Goal: Task Accomplishment & Management: Manage account settings

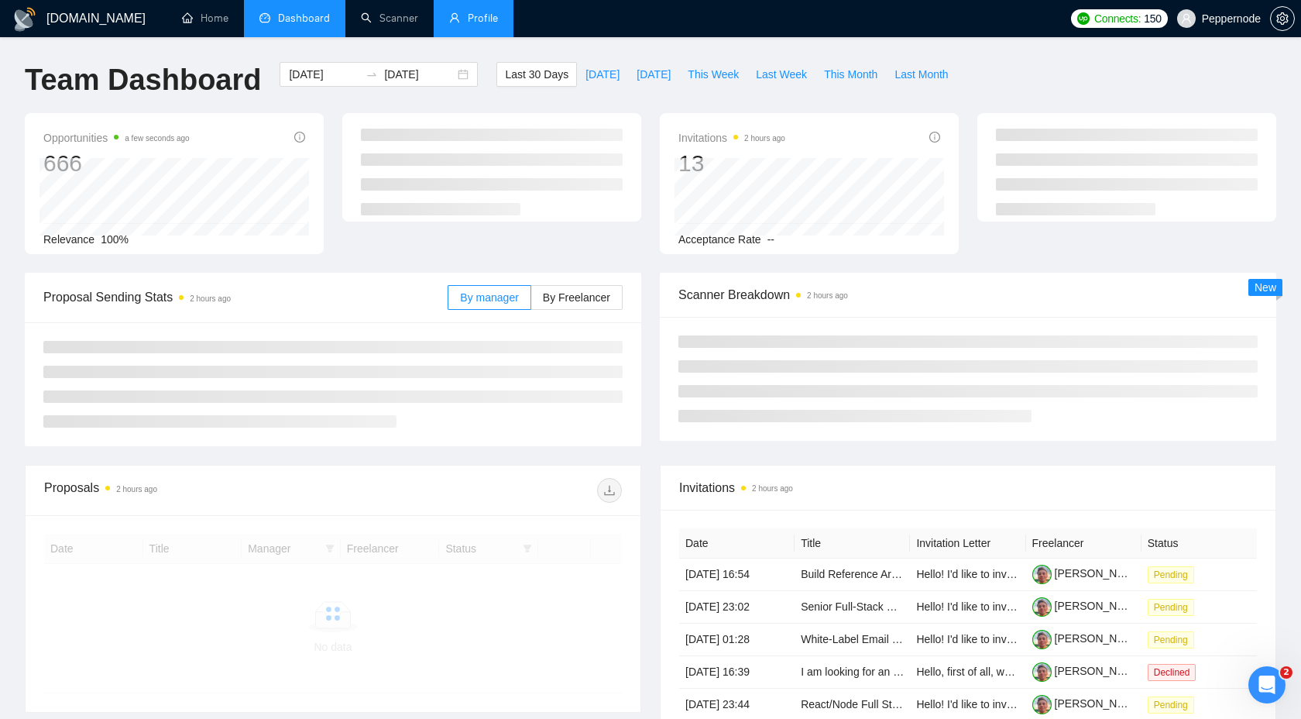
click at [498, 24] on link "Profile" at bounding box center [473, 18] width 49 height 13
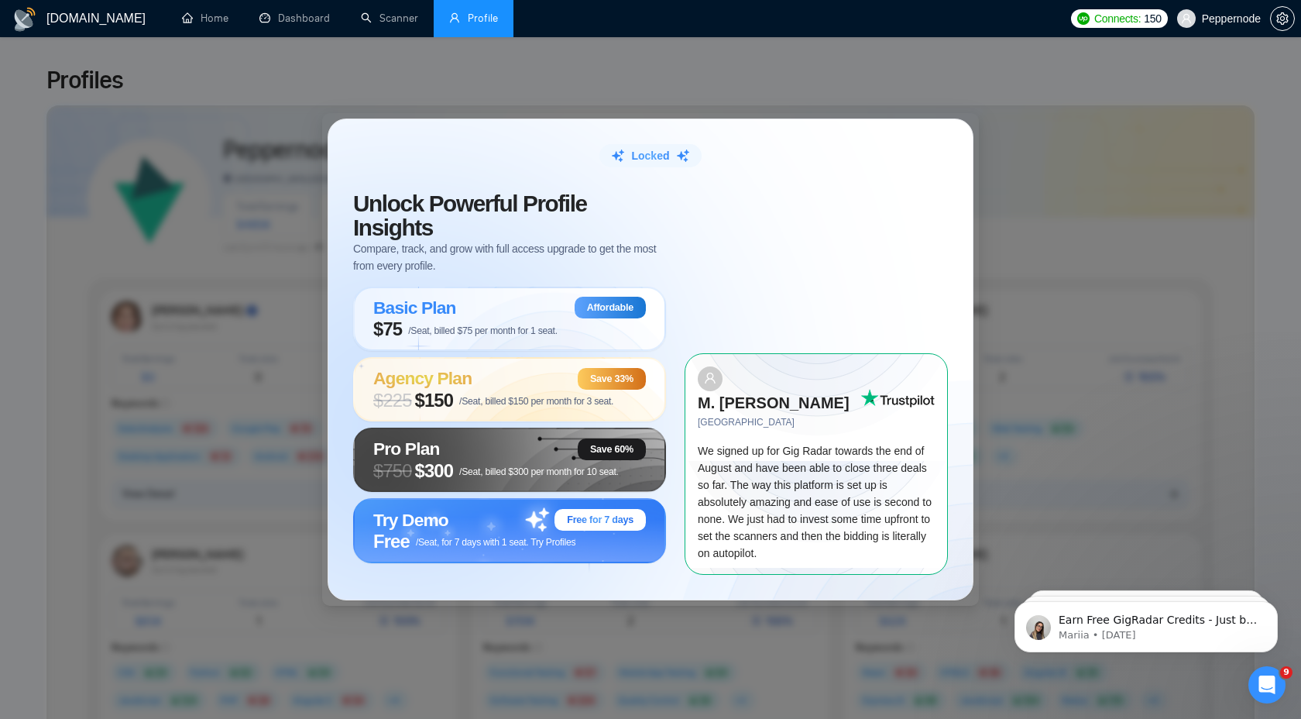
click at [983, 141] on div "Locked Unlock Powerful Profile Insights Compare, track, and grow with full acce…" at bounding box center [650, 359] width 1301 height 719
click at [459, 124] on div "Locked Unlock Powerful Profile Insights Compare, track, and grow with full acce…" at bounding box center [650, 359] width 1301 height 719
click at [25, 391] on div "Locked Unlock Powerful Profile Insights Compare, track, and grow with full acce…" at bounding box center [650, 359] width 1301 height 719
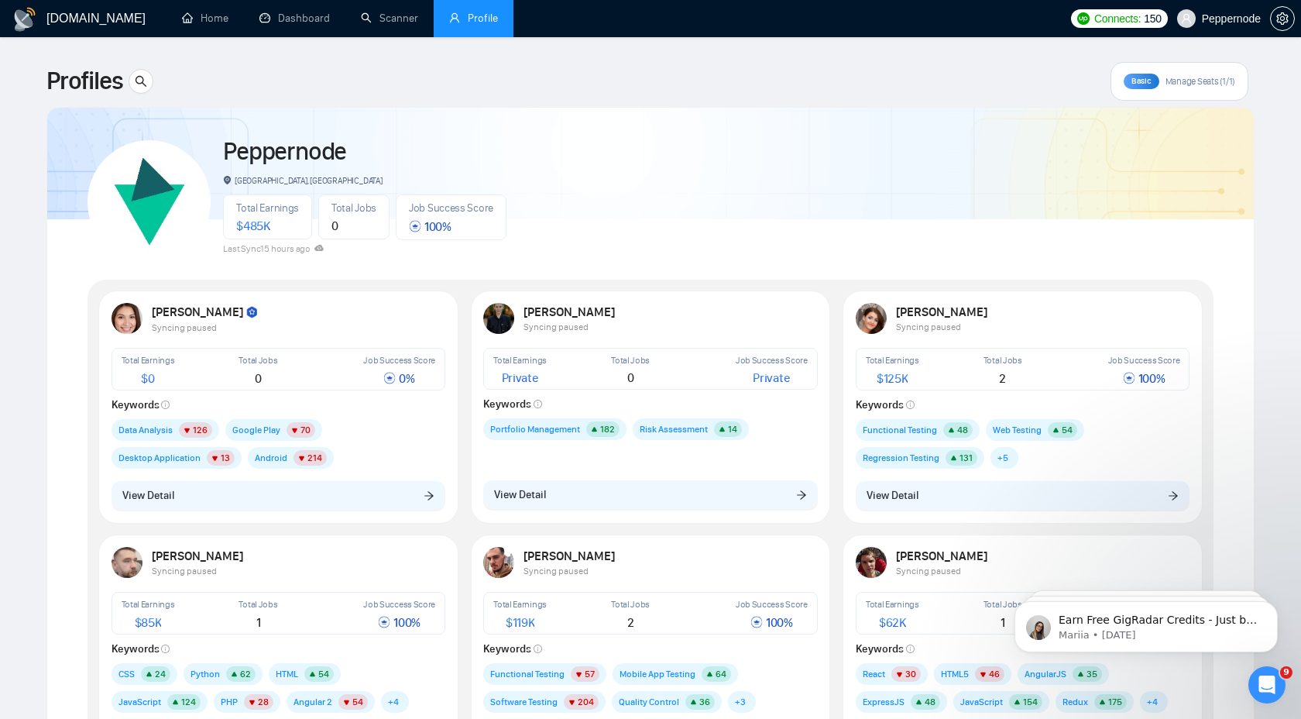
click at [1187, 81] on span "Manage Seats (1/1)" at bounding box center [1200, 81] width 70 height 12
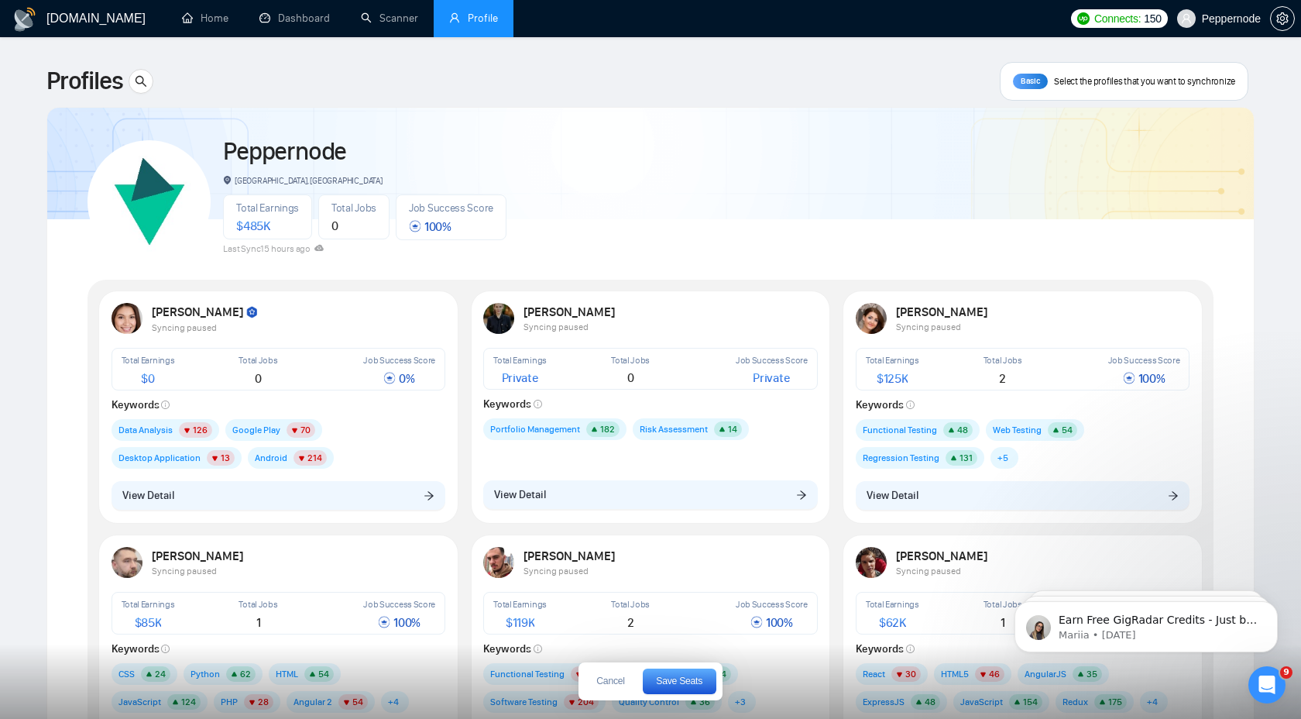
click at [627, 125] on div at bounding box center [650, 155] width 1206 height 127
click at [251, 225] on span "$ 485K" at bounding box center [253, 225] width 34 height 15
click at [156, 208] on img at bounding box center [149, 201] width 108 height 108
click at [440, 224] on span "100 %" at bounding box center [430, 226] width 43 height 15
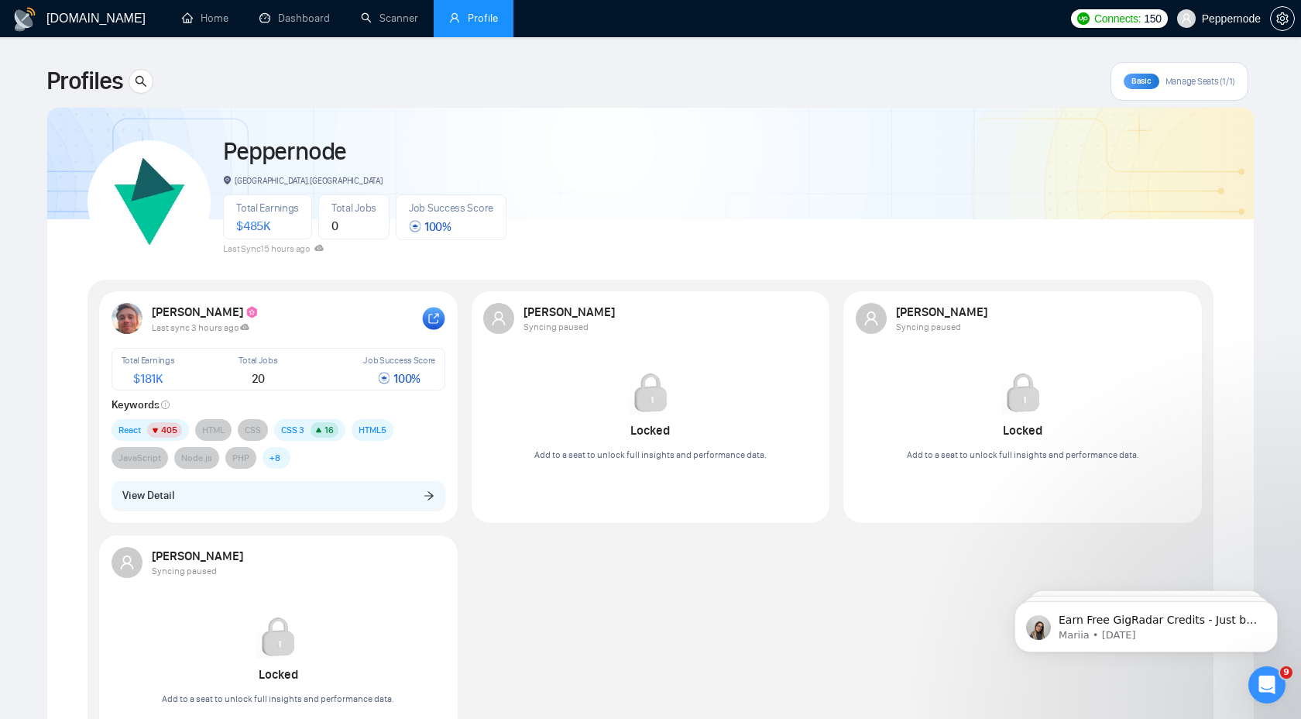
click at [442, 317] on rect at bounding box center [434, 318] width 22 height 22
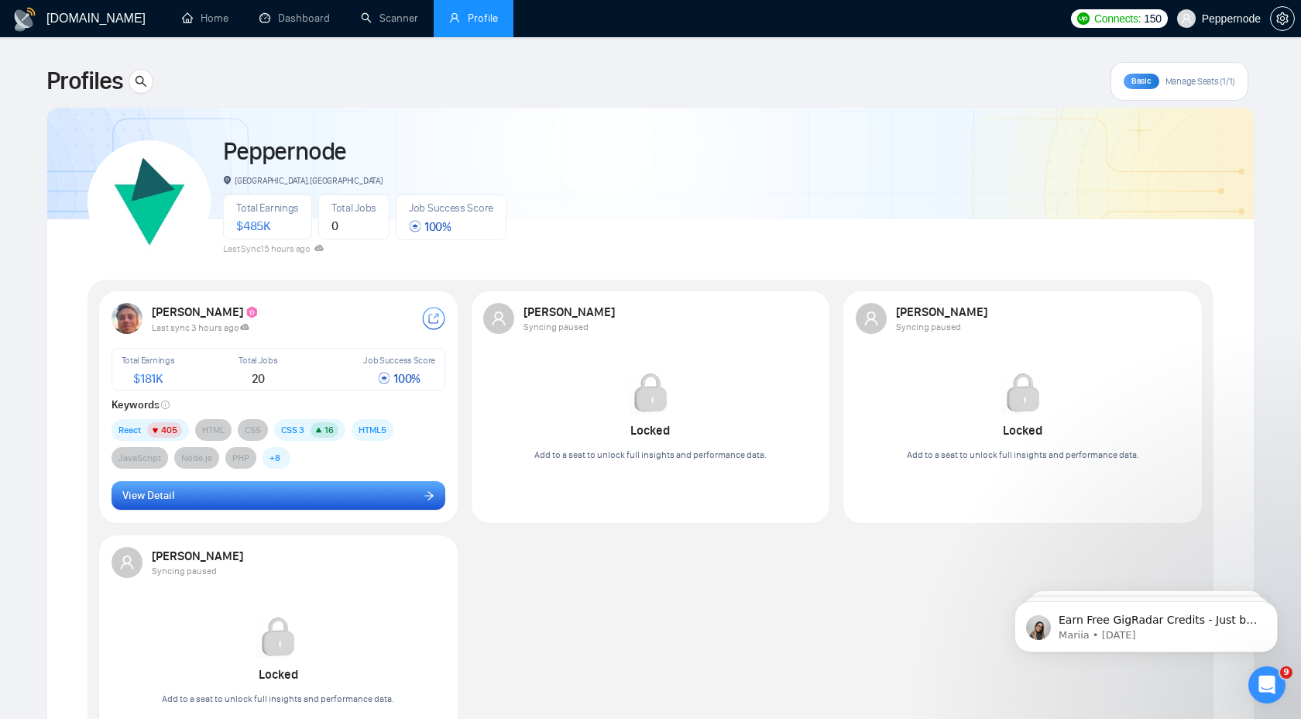
click at [268, 498] on button "View Detail" at bounding box center [279, 495] width 335 height 29
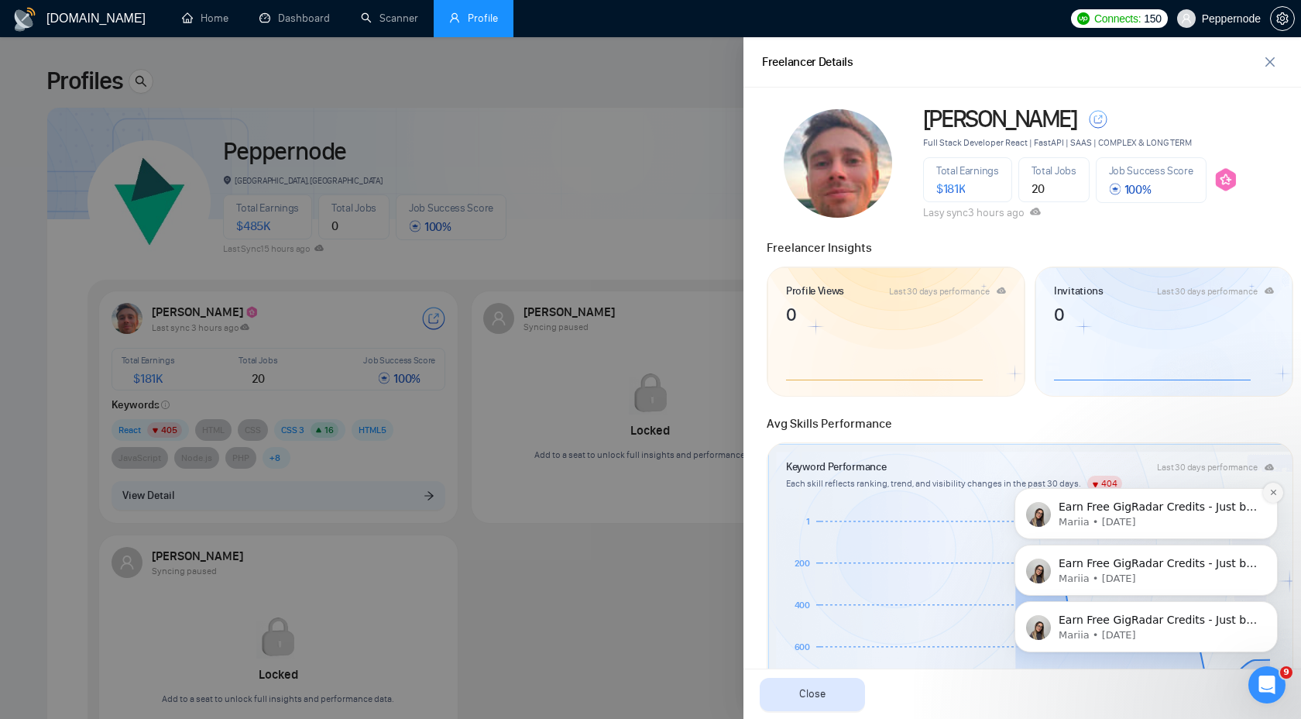
click at [1275, 490] on icon "Dismiss notification" at bounding box center [1272, 491] width 5 height 5
click at [1275, 548] on icon "Dismiss notification" at bounding box center [1273, 548] width 9 height 9
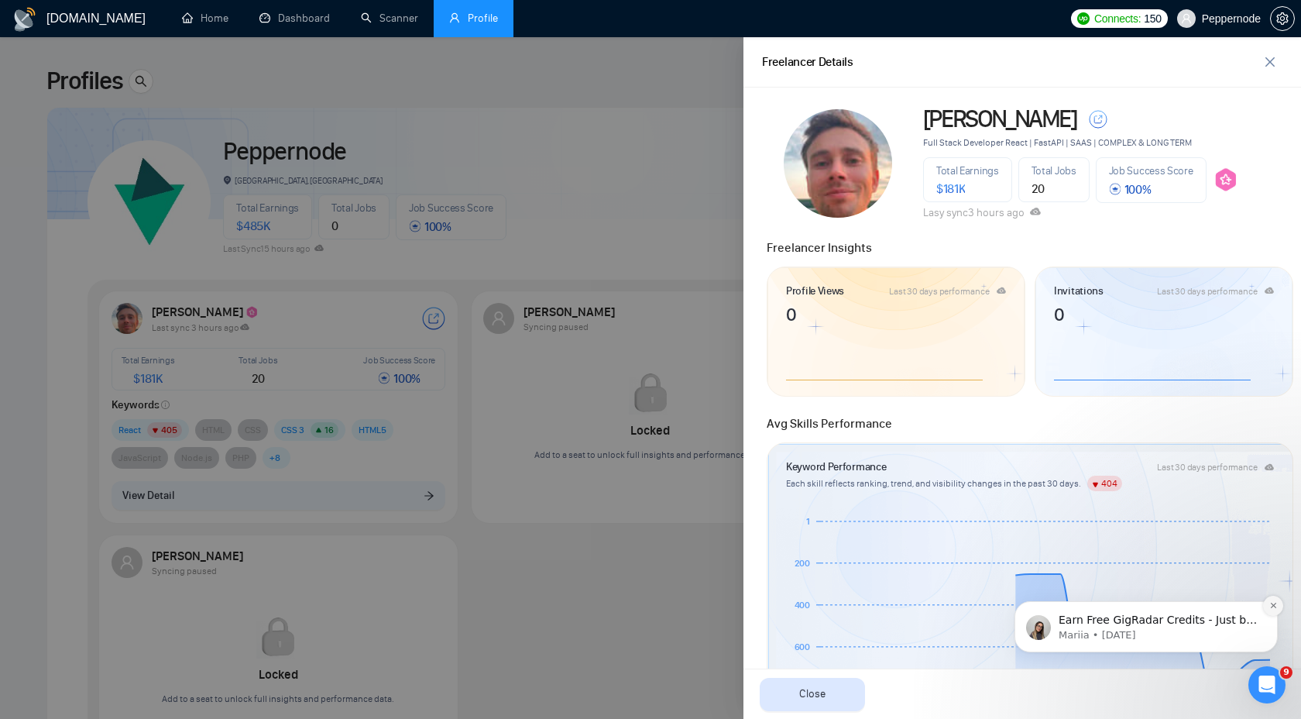
click at [1271, 607] on icon "Dismiss notification" at bounding box center [1272, 604] width 5 height 5
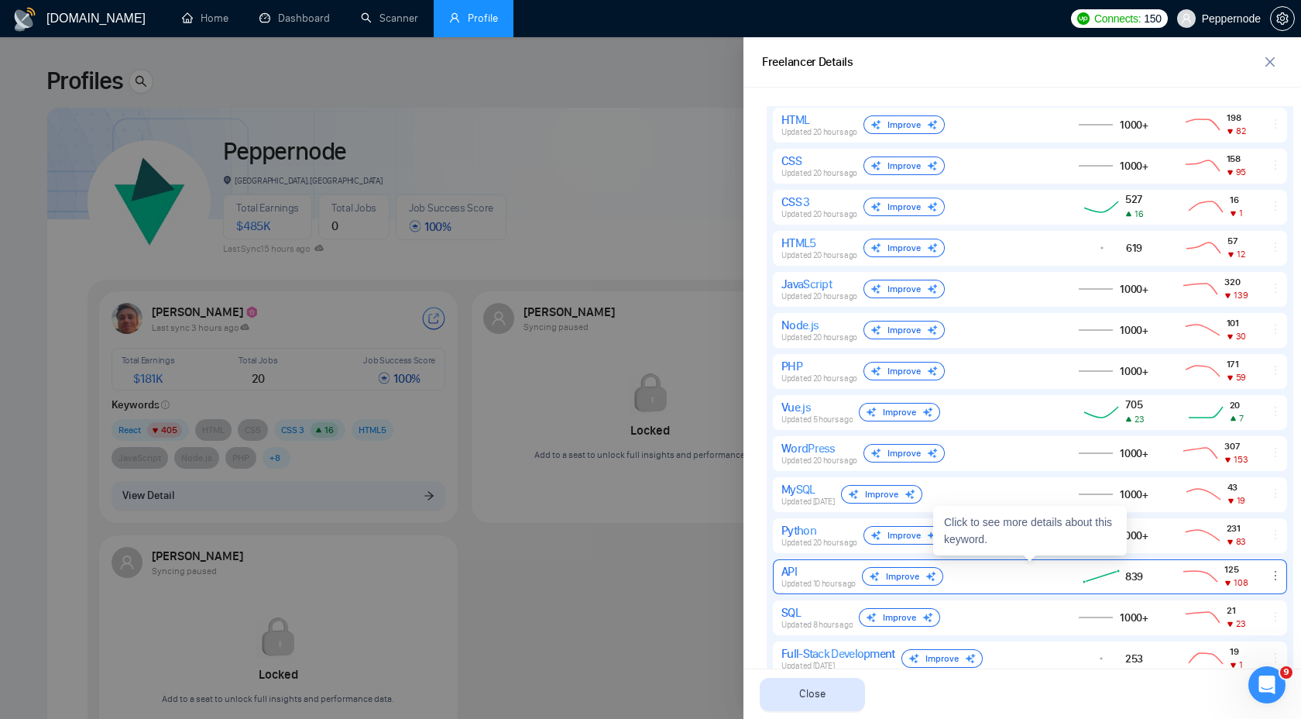
scroll to position [638, 0]
